Goal: Information Seeking & Learning: Learn about a topic

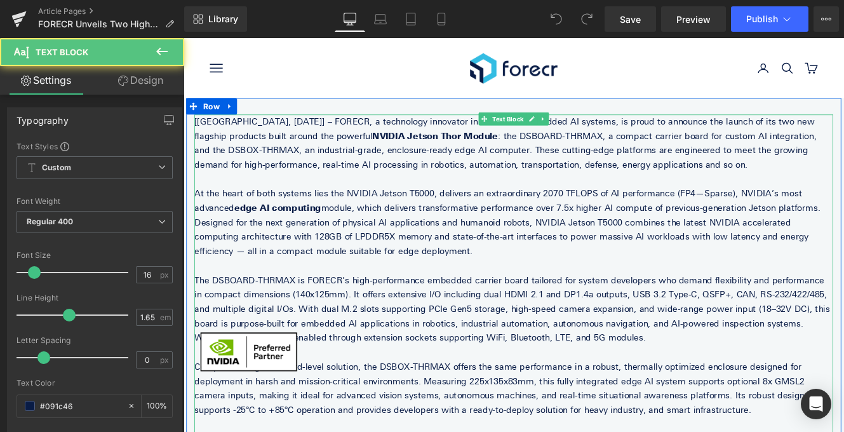
click at [610, 185] on p "[[GEOGRAPHIC_DATA], [DATE]] – FORECR, a technology innovator in advanced embedd…" at bounding box center [567, 160] width 743 height 67
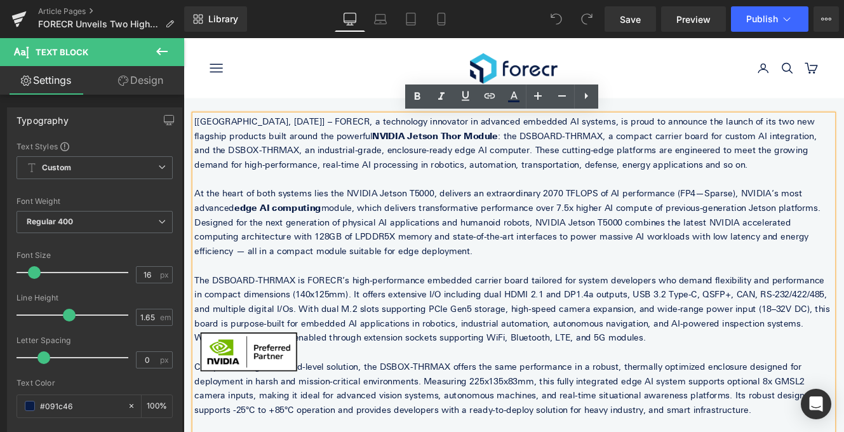
drag, startPoint x: 609, startPoint y: 185, endPoint x: 428, endPoint y: 154, distance: 182.9
click at [428, 155] on p "[[GEOGRAPHIC_DATA], [DATE]] – FORECR, a technology innovator in advanced embedd…" at bounding box center [567, 160] width 743 height 67
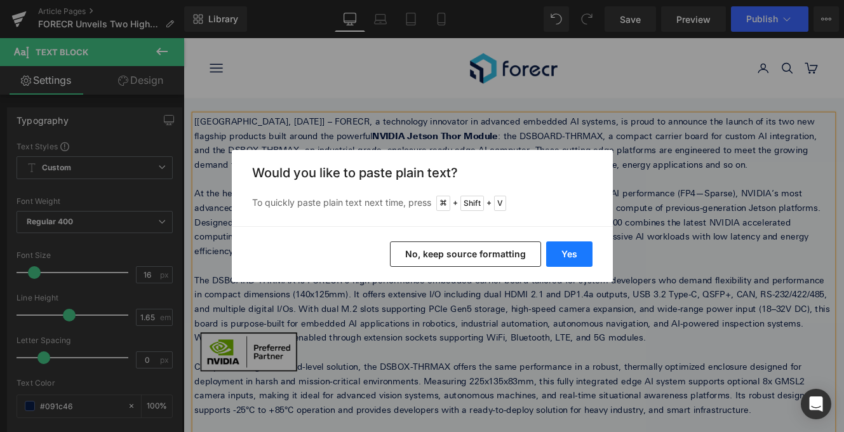
click at [566, 254] on button "Yes" at bounding box center [569, 253] width 46 height 25
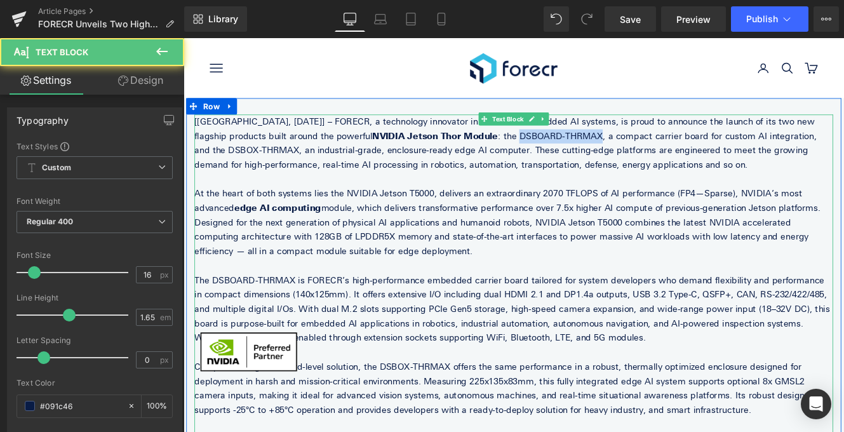
drag, startPoint x: 444, startPoint y: 149, endPoint x: 542, endPoint y: 149, distance: 97.8
click at [542, 149] on p "[[GEOGRAPHIC_DATA], [DATE]] – FORECR, a technology innovator in advanced embedd…" at bounding box center [567, 160] width 743 height 67
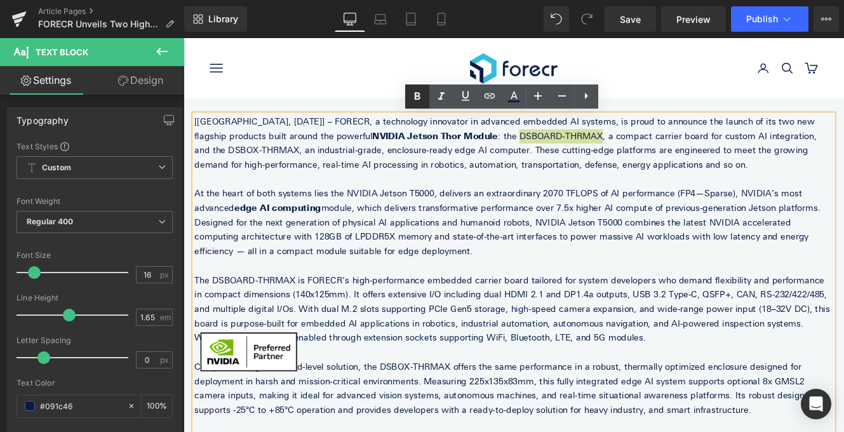
click at [405, 100] on link at bounding box center [417, 96] width 24 height 24
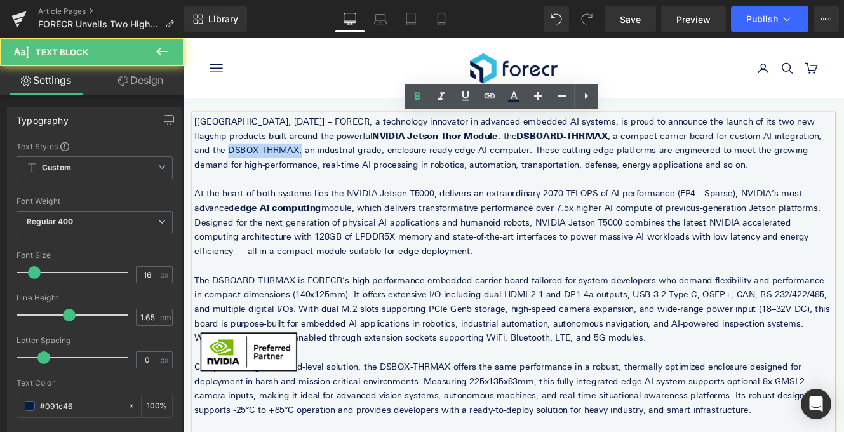
drag, startPoint x: 817, startPoint y: 150, endPoint x: 894, endPoint y: 147, distance: 76.9
click at [843, 147] on p "[[GEOGRAPHIC_DATA], [DATE]] – FORECR, a technology innovator in advanced embedd…" at bounding box center [567, 160] width 743 height 67
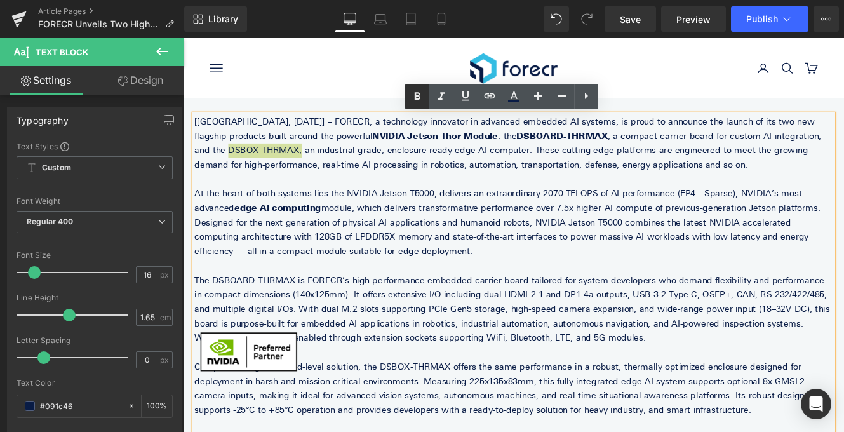
click at [418, 100] on icon at bounding box center [416, 96] width 15 height 15
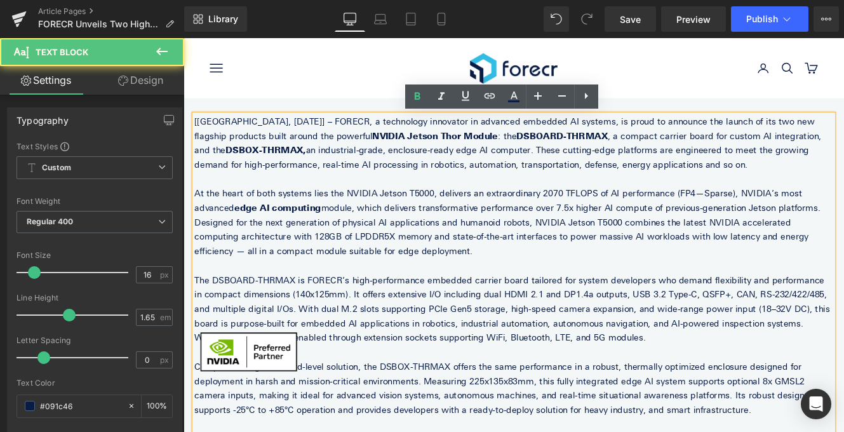
drag, startPoint x: 329, startPoint y: 239, endPoint x: 306, endPoint y: 283, distance: 50.3
click at [306, 283] on p "At the heart of both systems lies the NVIDIA Jetson T5000, delivers an extraord…" at bounding box center [567, 253] width 743 height 84
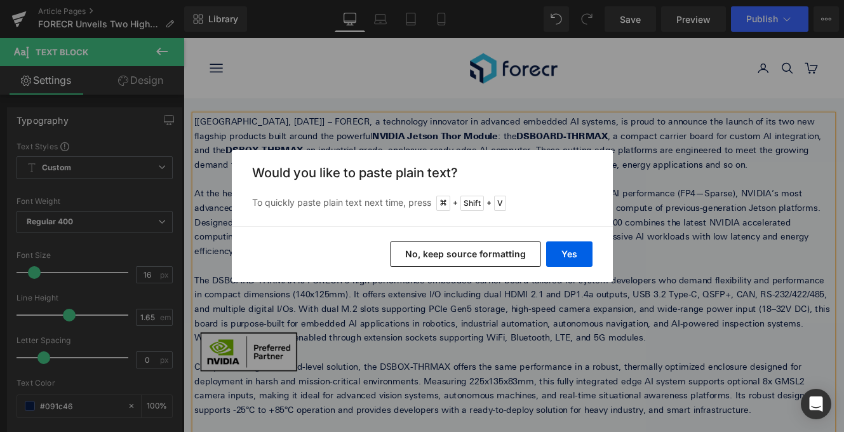
click at [569, 267] on div "Yes No, keep source formatting" at bounding box center [422, 254] width 381 height 56
click at [572, 259] on button "Yes" at bounding box center [569, 253] width 46 height 25
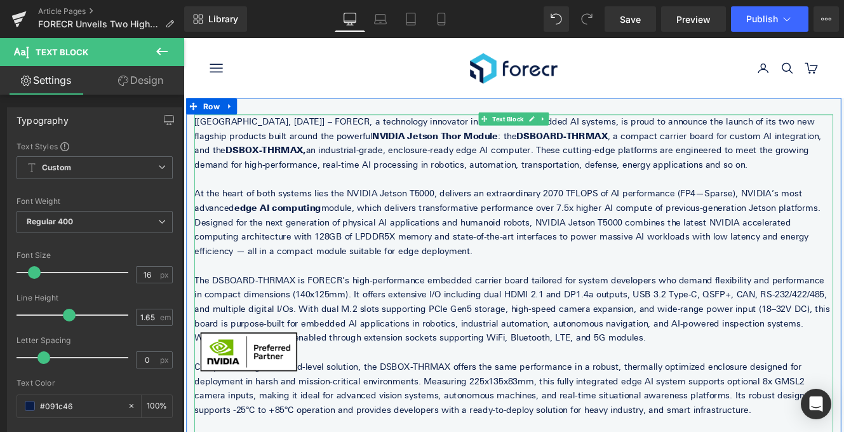
click at [363, 316] on p "The DSBOARD-THRMAX is FORECR’s high-performance embedded carrier board tailored…" at bounding box center [567, 354] width 743 height 84
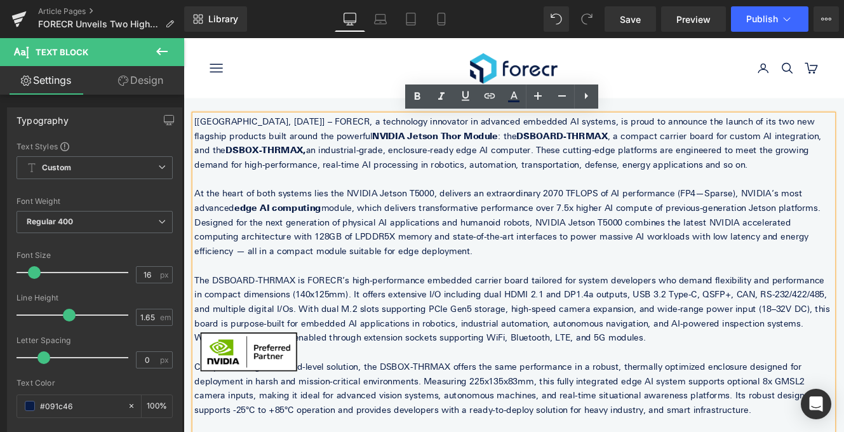
drag, startPoint x: 314, startPoint y: 319, endPoint x: 597, endPoint y: 391, distance: 292.2
click at [597, 391] on p "The DSBOARD-THRMAX is FORECR’s high-performance embedded carrier board tailored…" at bounding box center [567, 354] width 743 height 84
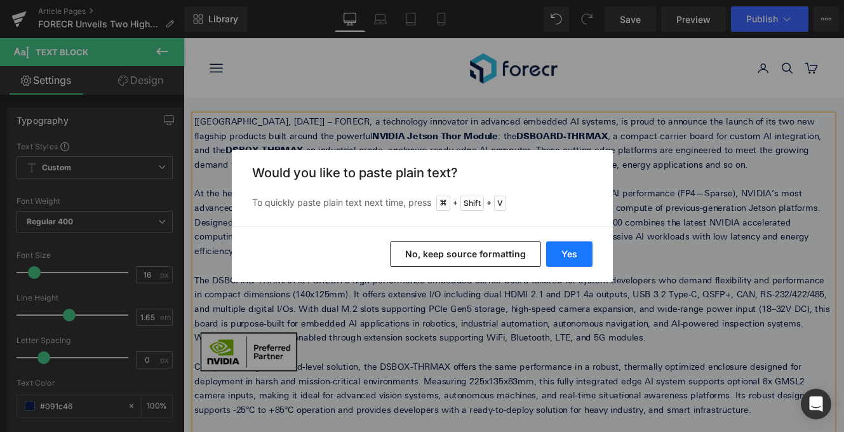
click at [575, 252] on button "Yes" at bounding box center [569, 253] width 46 height 25
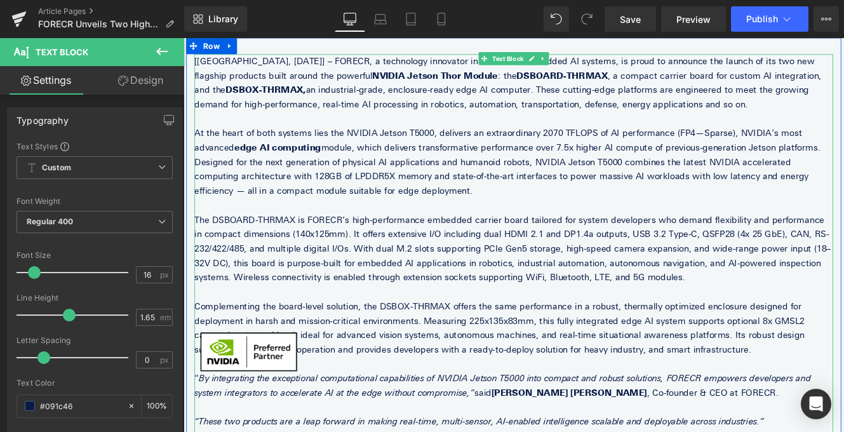
scroll to position [75, 0]
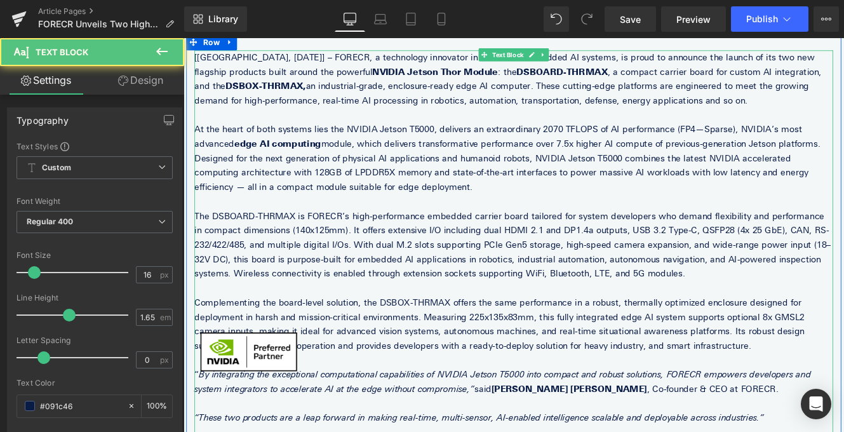
drag, startPoint x: 482, startPoint y: 345, endPoint x: 630, endPoint y: 401, distance: 158.7
click at [630, 401] on p "Complementing the board-level solution, the DSBOX-THRMAX offers the same perfor…" at bounding box center [567, 370] width 743 height 67
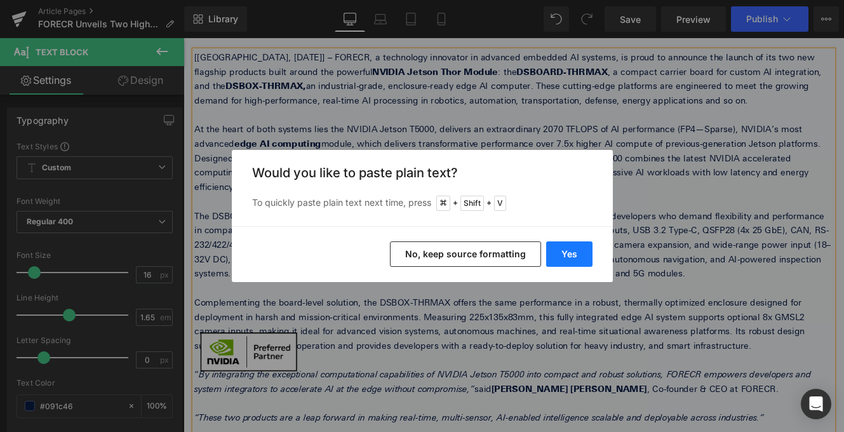
drag, startPoint x: 572, startPoint y: 247, endPoint x: 452, endPoint y: 244, distance: 120.0
click at [572, 247] on button "Yes" at bounding box center [569, 253] width 46 height 25
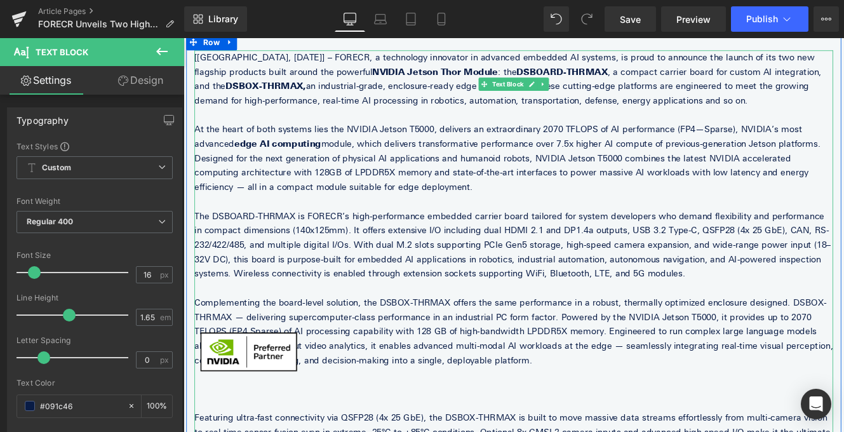
scroll to position [134, 0]
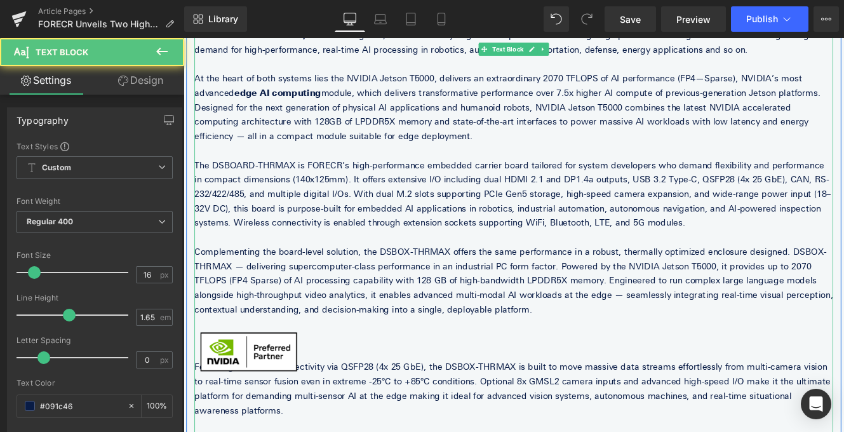
click at [481, 376] on p at bounding box center [567, 370] width 743 height 17
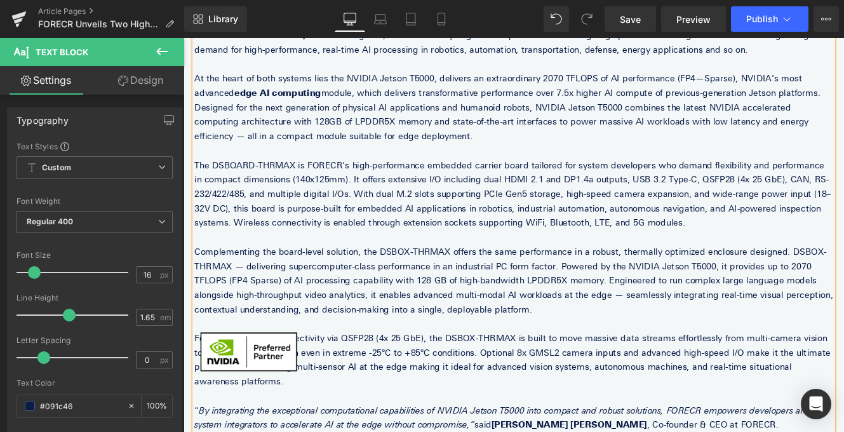
scroll to position [156, 0]
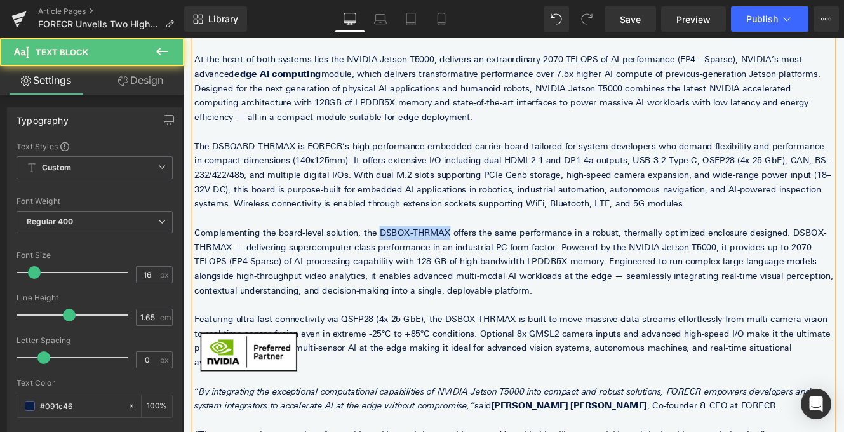
drag, startPoint x: 403, startPoint y: 262, endPoint x: 479, endPoint y: 263, distance: 76.2
click at [479, 263] on p "Complementing the board-level solution, the DSBOX-THRMAX offers the same perfor…" at bounding box center [567, 298] width 743 height 84
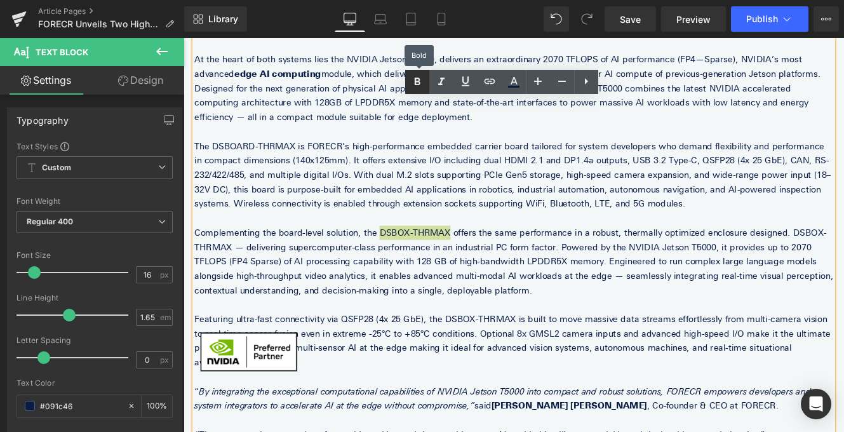
click at [420, 77] on icon at bounding box center [416, 81] width 15 height 15
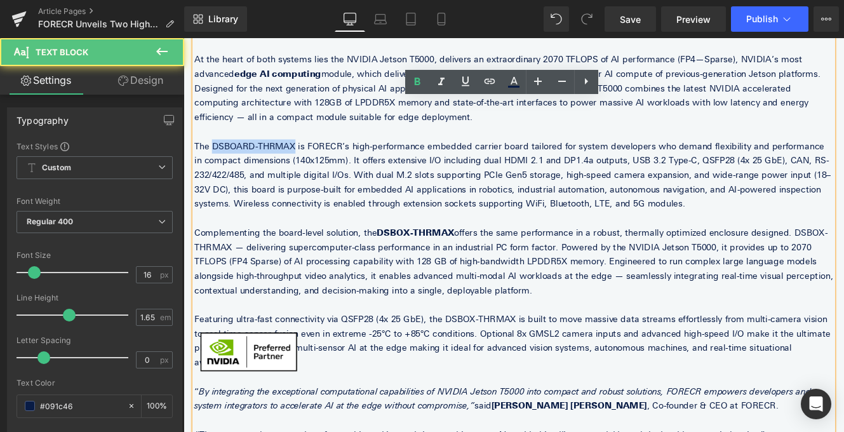
drag, startPoint x: 314, startPoint y: 164, endPoint x: 218, endPoint y: 163, distance: 95.9
click at [218, 163] on p "The DSBOARD-THRMAX is FORECR’s high-performance embedded carrier board tailored…" at bounding box center [567, 198] width 743 height 84
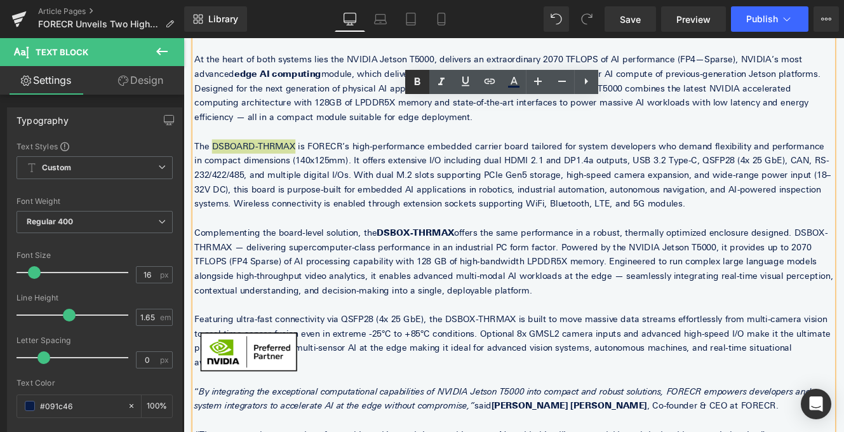
click at [423, 81] on icon at bounding box center [416, 81] width 15 height 15
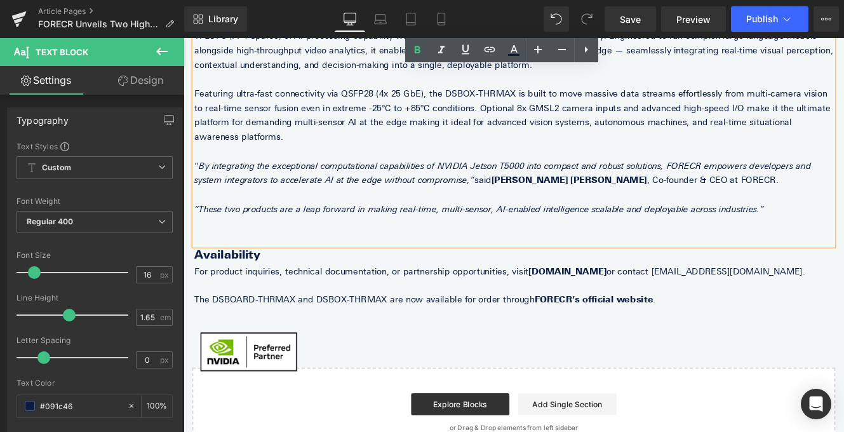
scroll to position [449, 0]
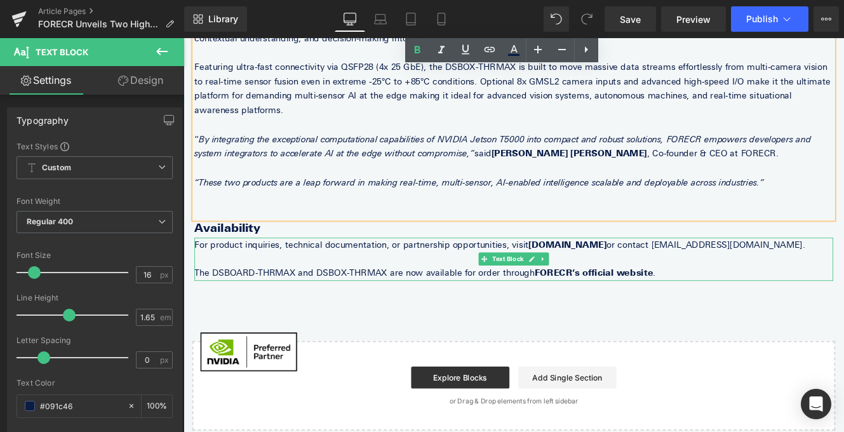
click at [418, 303] on p "The DSBOARD-THRMAX and DSBOX-THRMAX are now available for order through FORECR’…" at bounding box center [567, 311] width 743 height 17
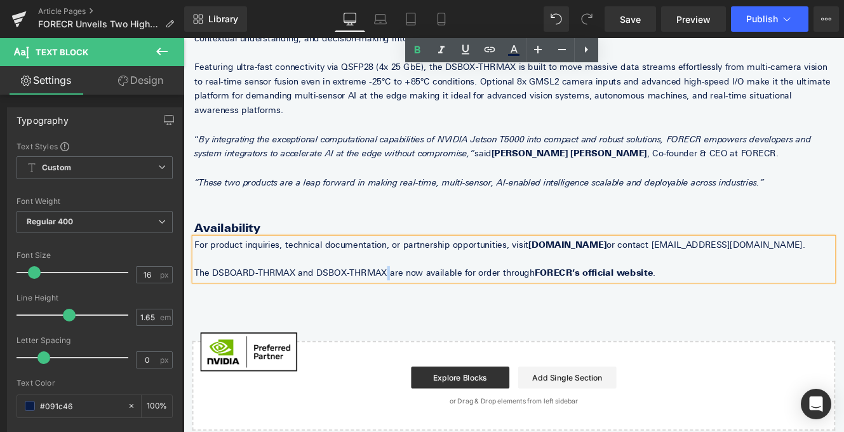
click at [418, 303] on p "The DSBOARD-THRMAX and DSBOX-THRMAX are now available for order through FORECR’…" at bounding box center [567, 311] width 743 height 17
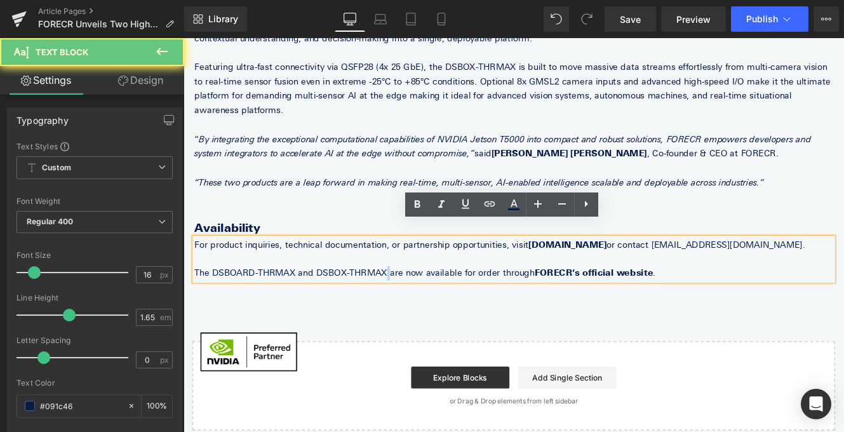
click at [418, 303] on p "The DSBOARD-THRMAX and DSBOX-THRMAX are now available for order through FORECR’…" at bounding box center [567, 311] width 743 height 17
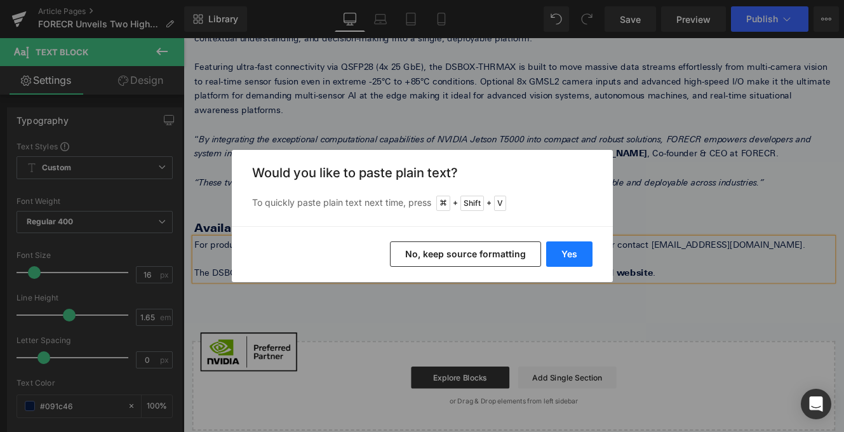
drag, startPoint x: 586, startPoint y: 251, endPoint x: 468, endPoint y: 248, distance: 118.1
click at [586, 251] on button "Yes" at bounding box center [569, 253] width 46 height 25
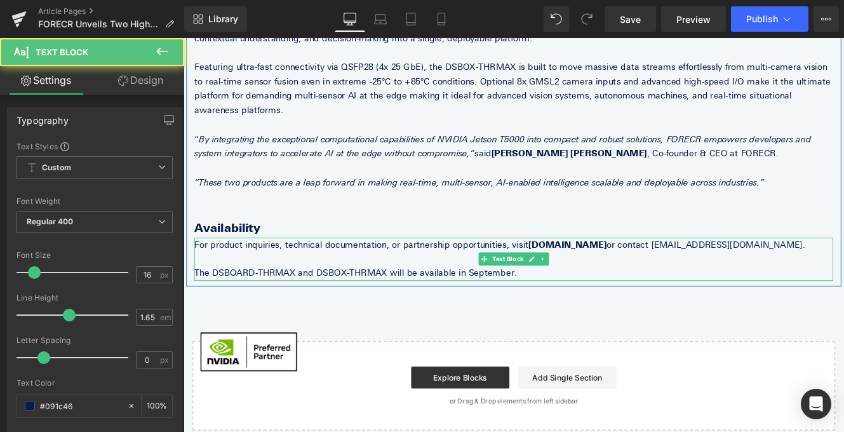
drag, startPoint x: 451, startPoint y: 295, endPoint x: 587, endPoint y: 295, distance: 135.8
click at [587, 303] on p "The DSBOARD-THRMAX and DSBOX-THRMAX will be available in September." at bounding box center [567, 311] width 743 height 17
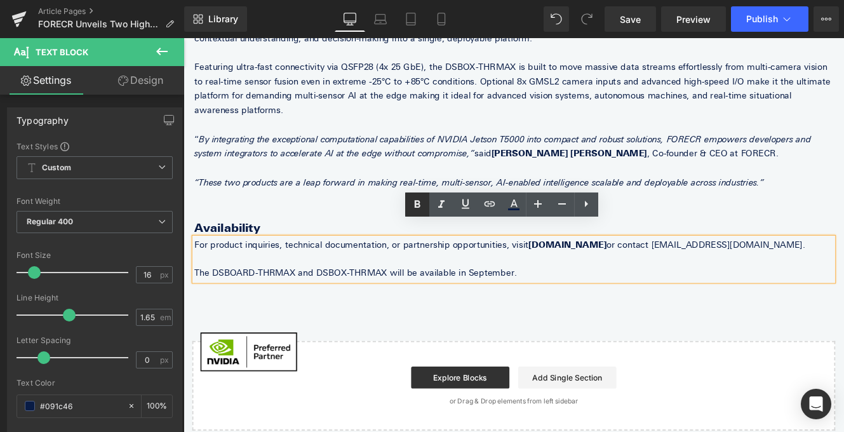
click at [411, 209] on icon at bounding box center [416, 204] width 15 height 15
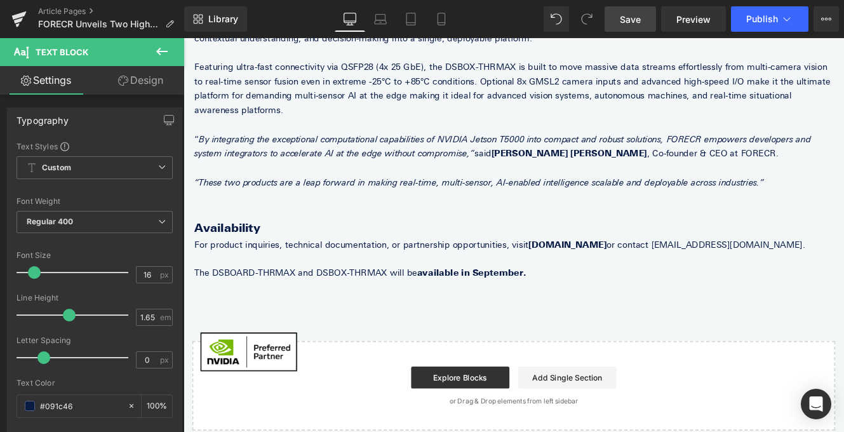
click at [619, 20] on link "Save" at bounding box center [629, 18] width 51 height 25
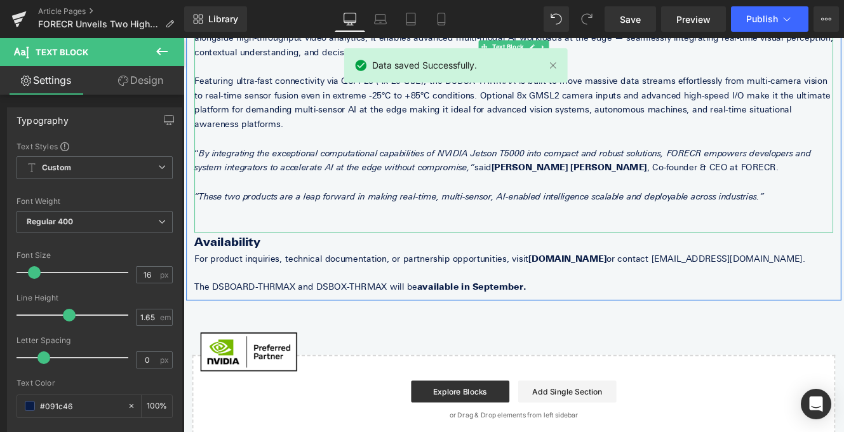
scroll to position [430, 0]
